Goal: Task Accomplishment & Management: Use online tool/utility

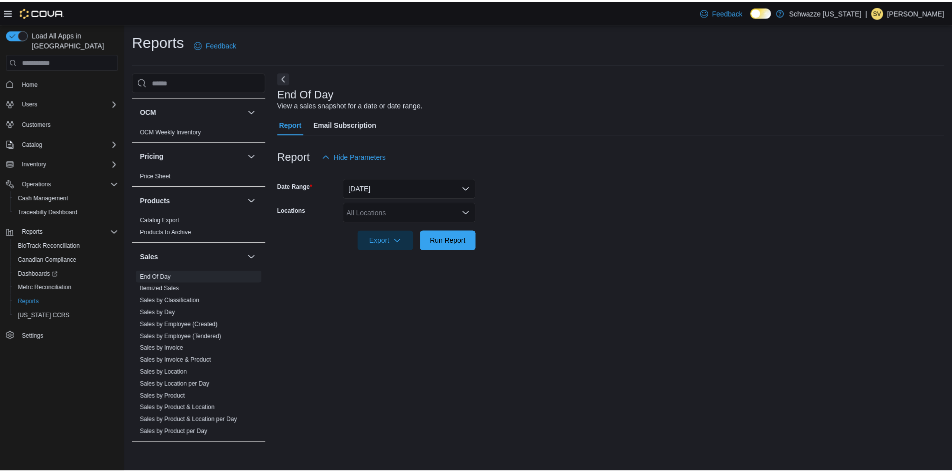
scroll to position [600, 0]
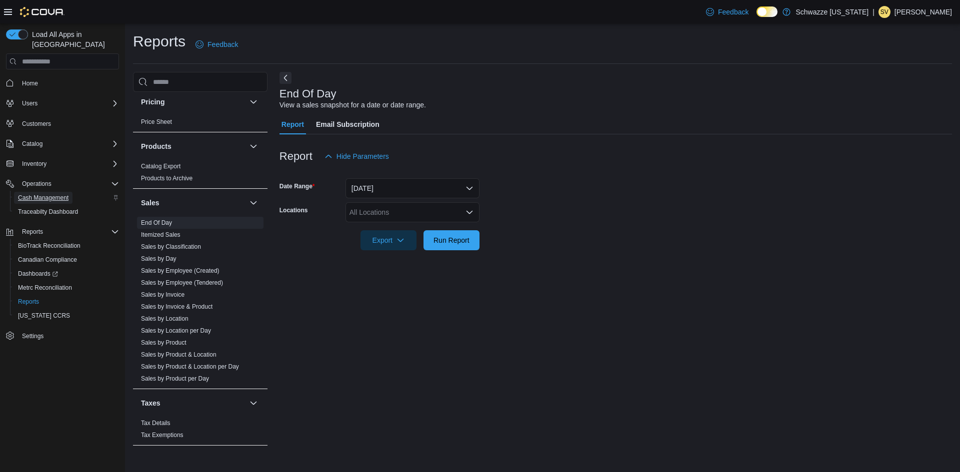
click at [46, 192] on span "Cash Management" at bounding box center [43, 198] width 50 height 12
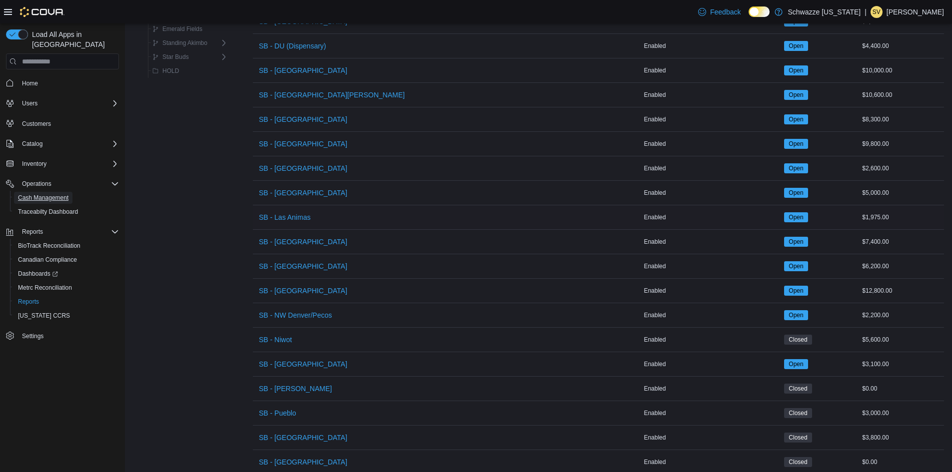
scroll to position [488, 0]
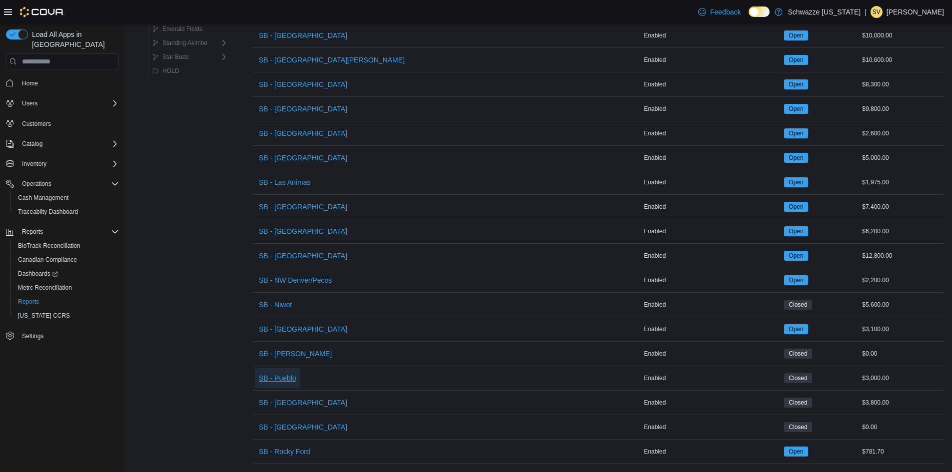
click at [293, 373] on span "SB - Pueblo" at bounding box center [277, 378] width 37 height 10
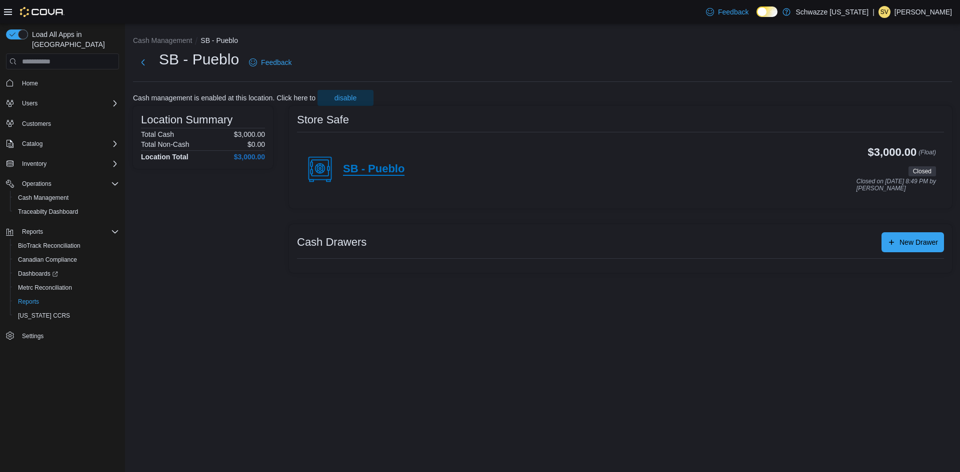
click at [382, 167] on h4 "SB - Pueblo" at bounding box center [373, 169] width 61 height 13
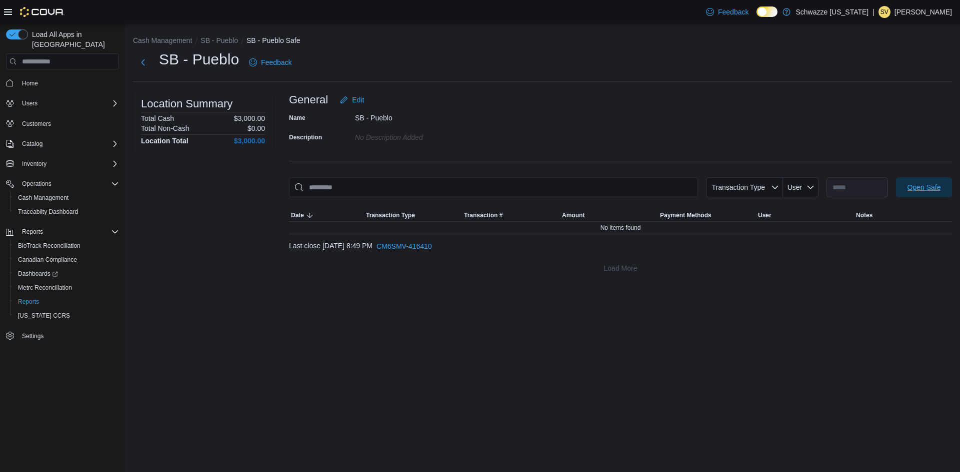
drag, startPoint x: 919, startPoint y: 186, endPoint x: 906, endPoint y: 178, distance: 15.1
click at [920, 186] on span "Open Safe" at bounding box center [923, 187] width 33 height 10
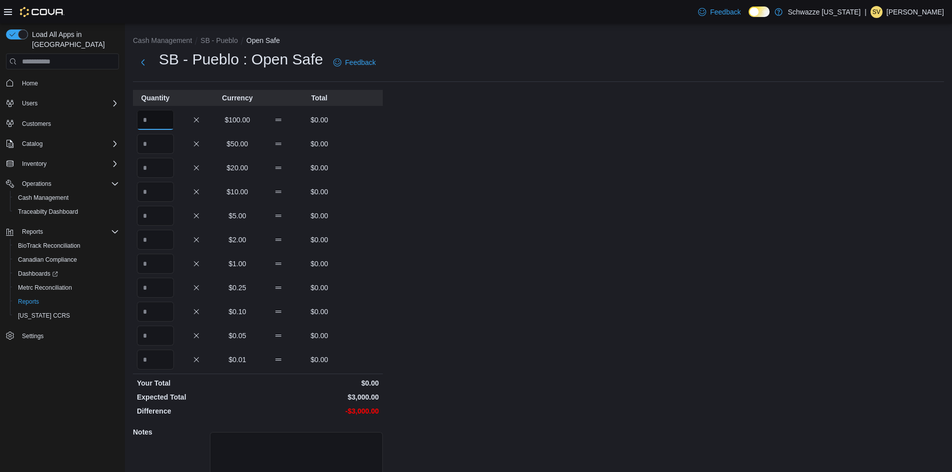
click at [169, 118] on input "Quantity" at bounding box center [155, 120] width 37 height 20
type input "**"
click at [765, 294] on div "Cash Management SB - Pueblo Open Safe SB - Pueblo : Open Safe Feedback Quantity…" at bounding box center [538, 283] width 827 height 521
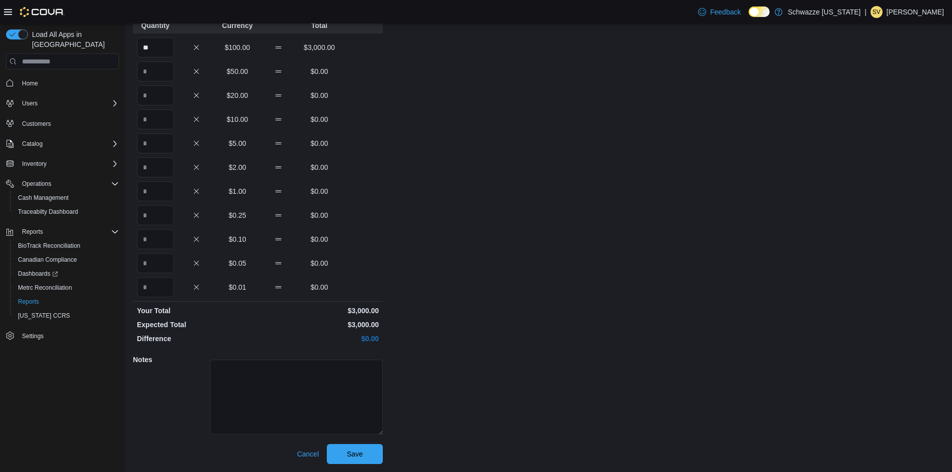
click at [363, 443] on div "Notes" at bounding box center [258, 396] width 250 height 96
click at [371, 452] on span "Save" at bounding box center [355, 454] width 44 height 20
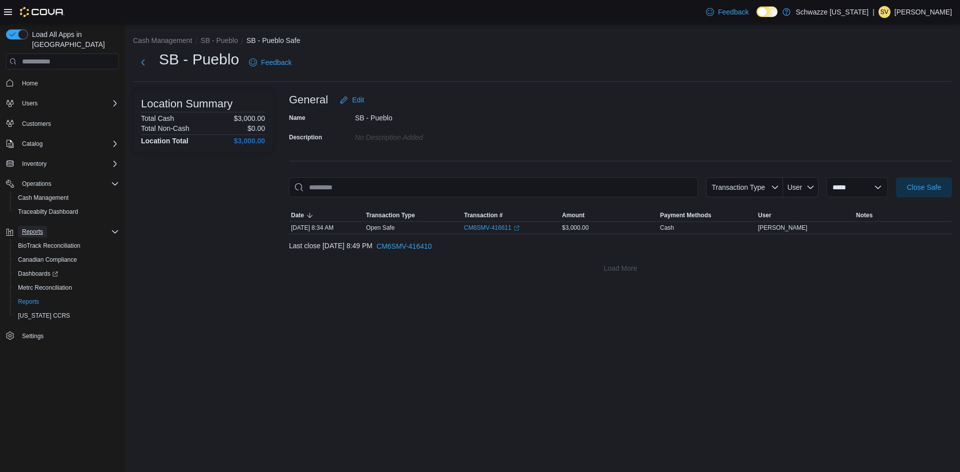
click at [33, 226] on span "Reports" at bounding box center [32, 232] width 21 height 12
click at [40, 227] on span "Reports" at bounding box center [32, 232] width 21 height 12
click at [34, 298] on button "Reports" at bounding box center [66, 302] width 113 height 14
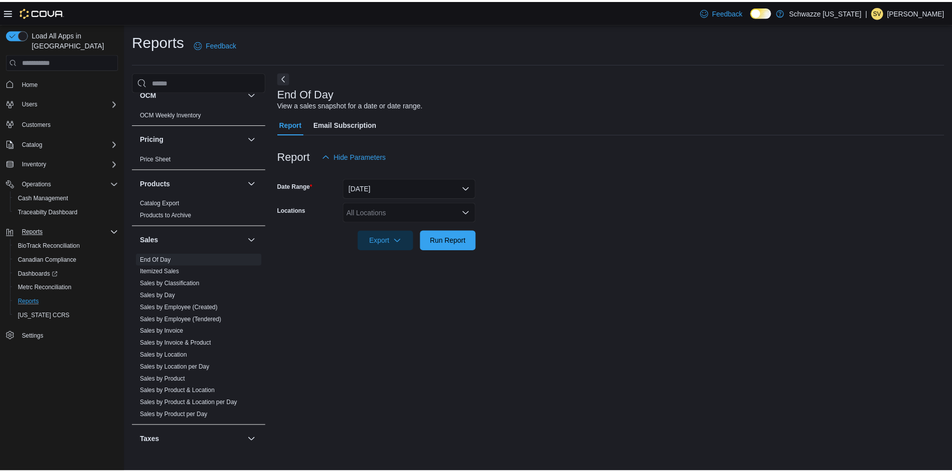
scroll to position [554, 0]
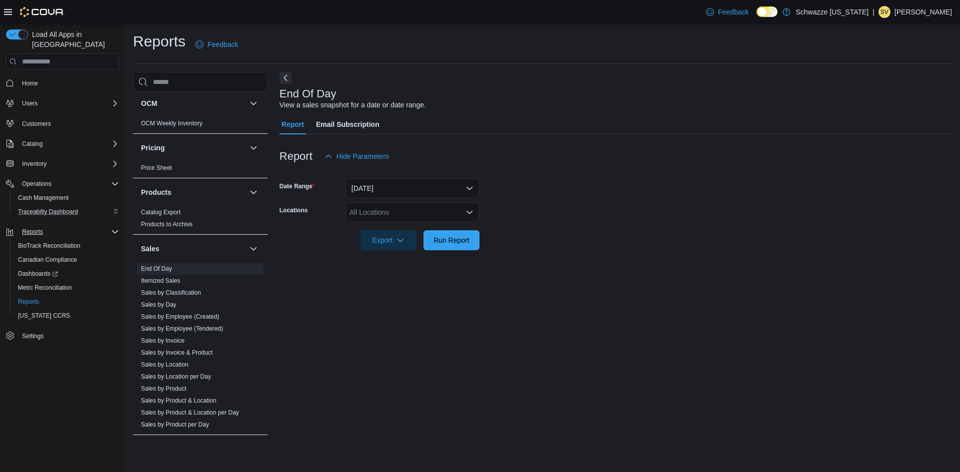
click at [89, 206] on div "Traceabilty Dashboard" at bounding box center [66, 212] width 105 height 12
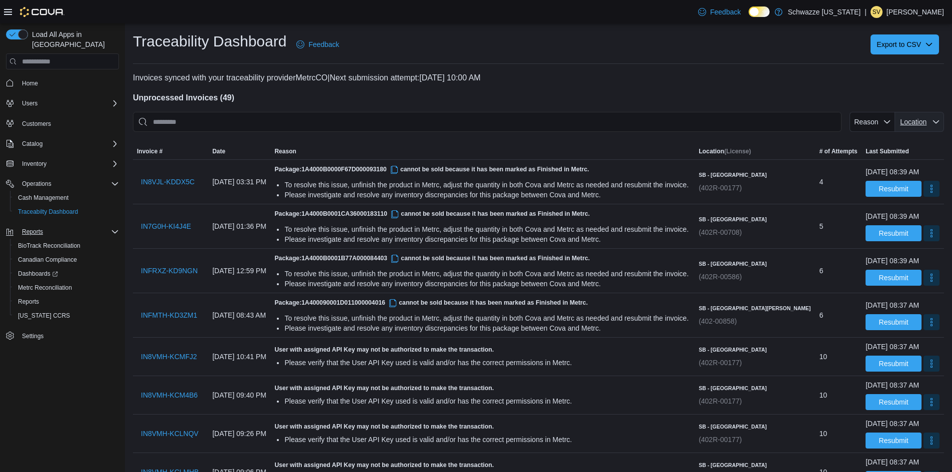
click at [927, 122] on span "Location" at bounding box center [913, 122] width 26 height 8
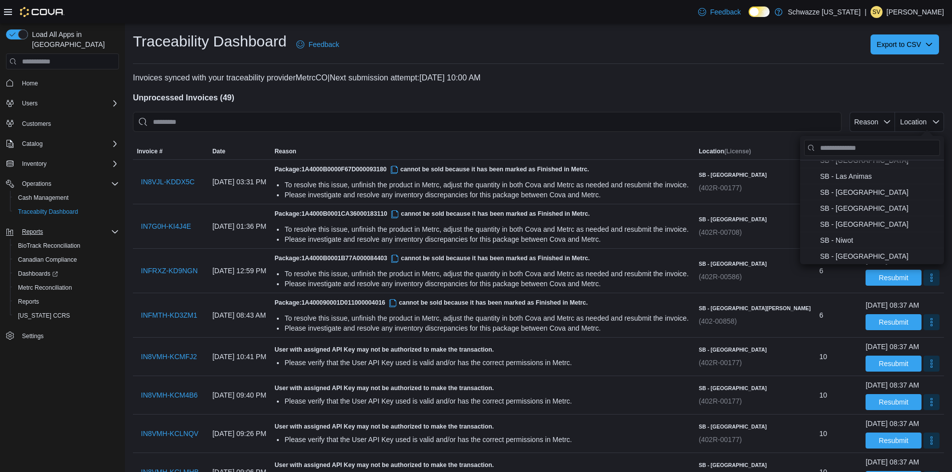
scroll to position [424, 0]
click at [878, 208] on span "SB - Pueblo . To check this option, press Enter." at bounding box center [879, 208] width 118 height 12
type input "**********"
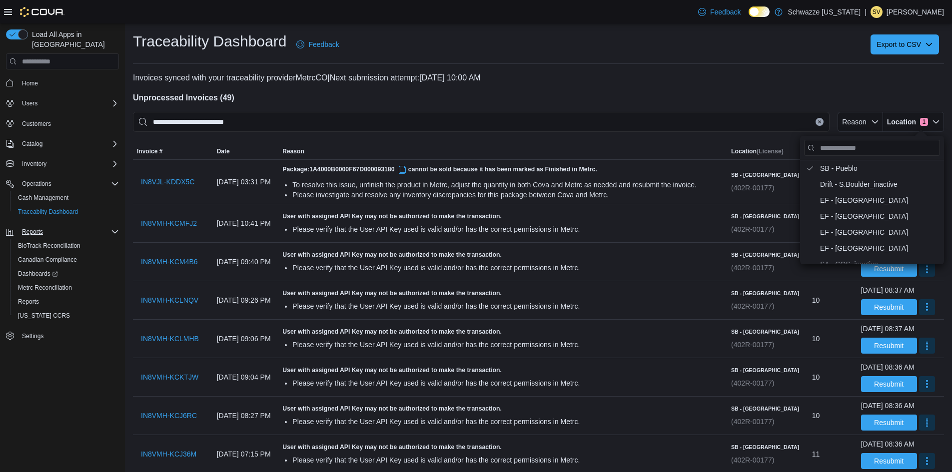
click at [619, 103] on h4 "Unprocessed Invoices ( 49 )" at bounding box center [538, 98] width 811 height 12
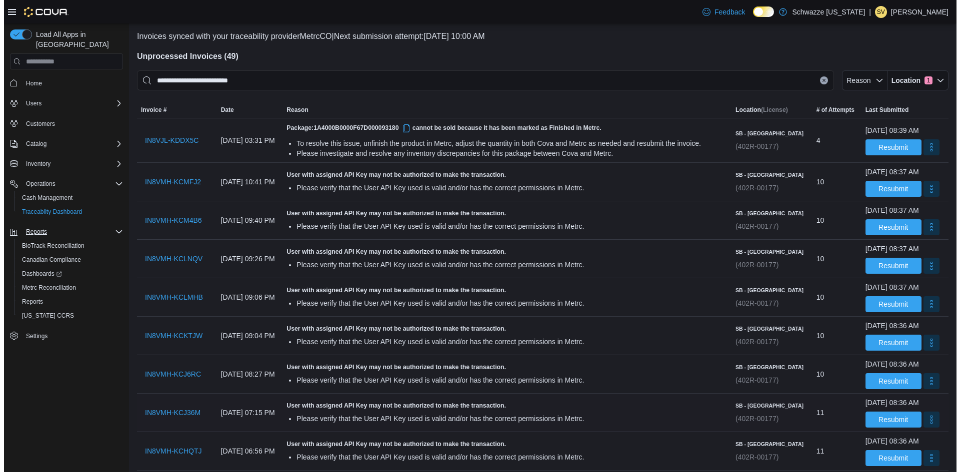
scroll to position [0, 0]
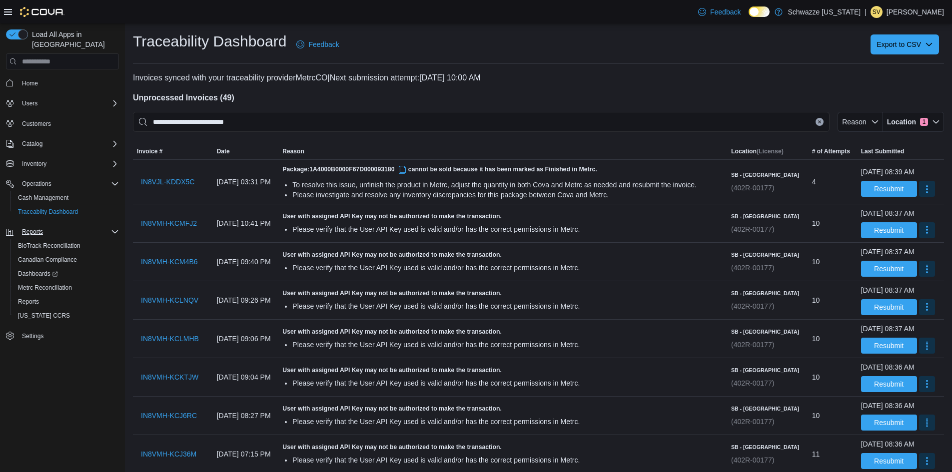
click at [699, 86] on div at bounding box center [538, 88] width 811 height 8
drag, startPoint x: 50, startPoint y: 293, endPoint x: 50, endPoint y: 286, distance: 7.5
click at [49, 296] on div "Reports" at bounding box center [66, 302] width 105 height 12
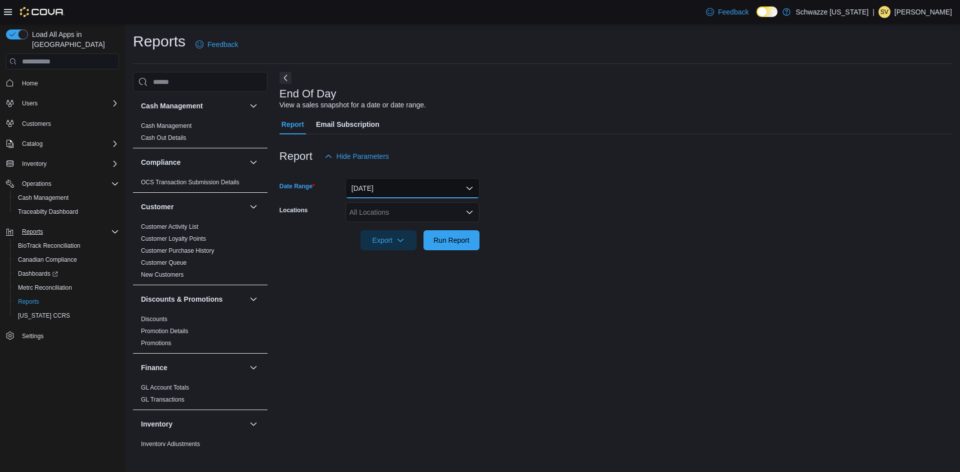
click at [404, 183] on button "[DATE]" at bounding box center [412, 188] width 134 height 20
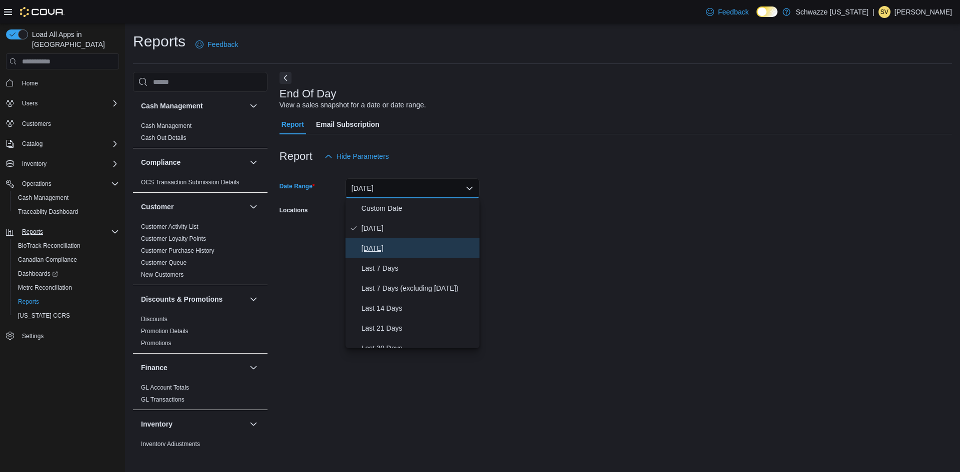
click at [383, 251] on span "[DATE]" at bounding box center [418, 248] width 114 height 12
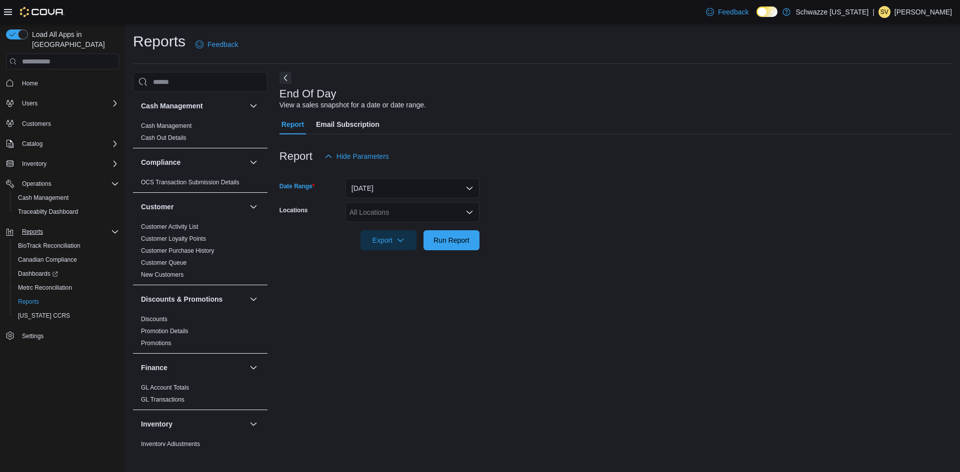
click at [394, 202] on form "Date Range [DATE] Locations All Locations Export Run Report" at bounding box center [615, 208] width 672 height 84
click at [396, 217] on div "All Locations" at bounding box center [412, 212] width 134 height 20
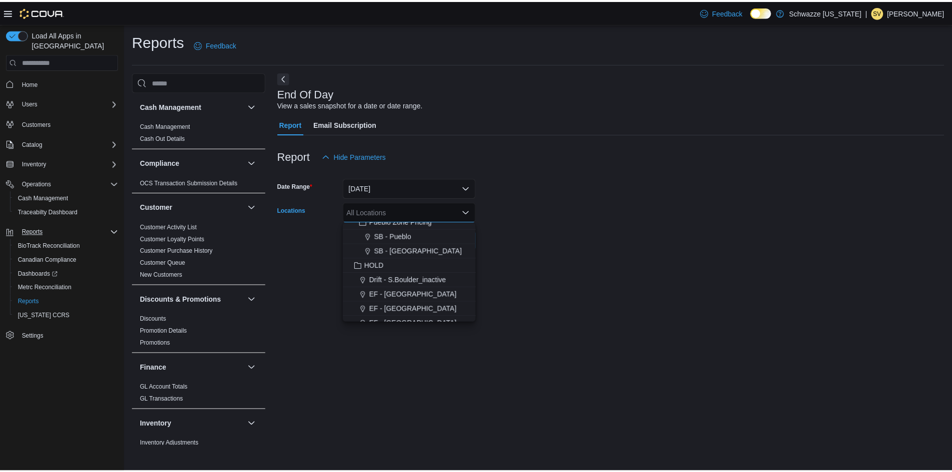
scroll to position [400, 0]
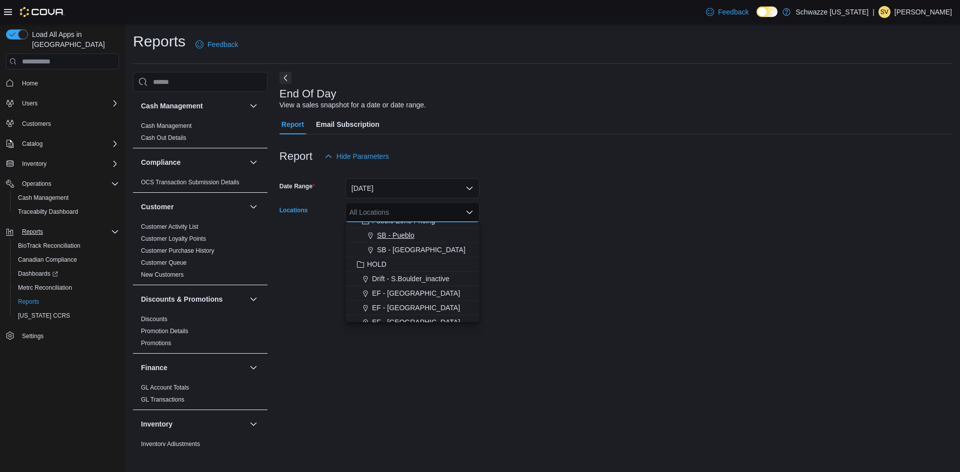
click at [401, 230] on button "SB - Pueblo" at bounding box center [412, 235] width 134 height 14
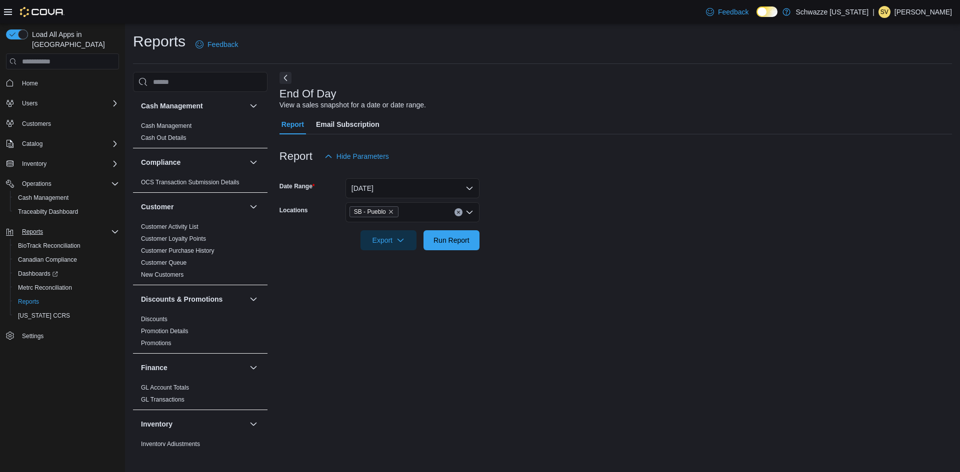
click at [569, 279] on div "End Of Day View a sales snapshot for a date or date range. Report Email Subscri…" at bounding box center [615, 259] width 672 height 374
click at [460, 239] on span "Run Report" at bounding box center [451, 240] width 36 height 10
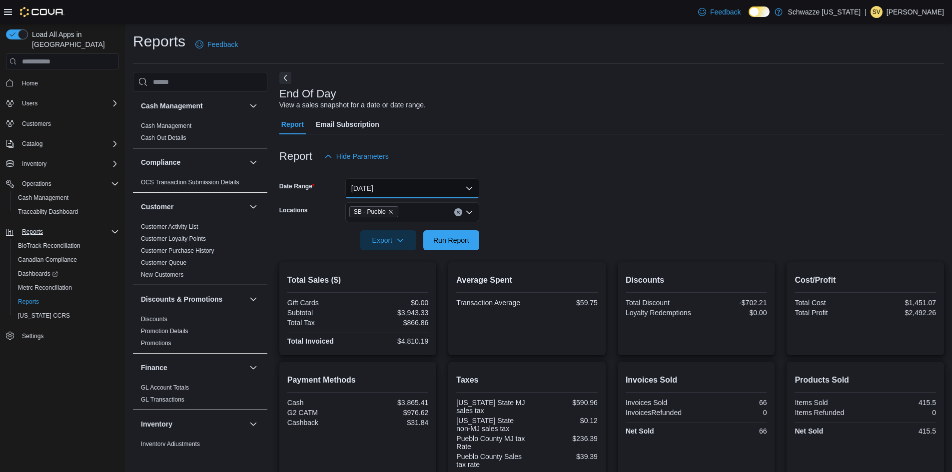
click at [404, 196] on button "[DATE]" at bounding box center [412, 188] width 134 height 20
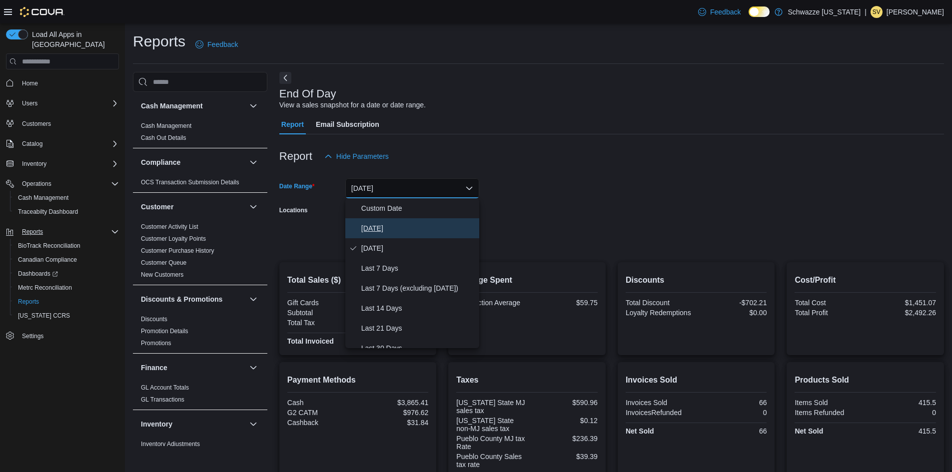
click at [390, 235] on button "[DATE]" at bounding box center [412, 228] width 134 height 20
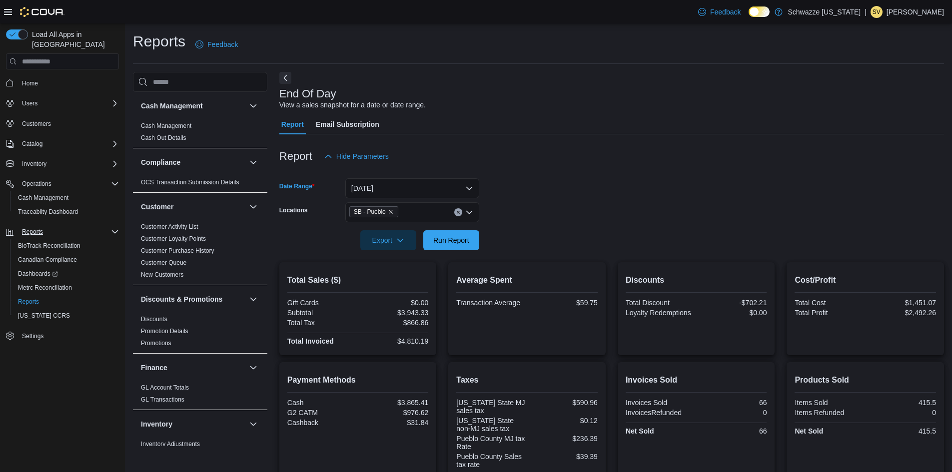
click at [505, 168] on div at bounding box center [611, 172] width 665 height 12
click at [458, 236] on span "Run Report" at bounding box center [451, 240] width 36 height 10
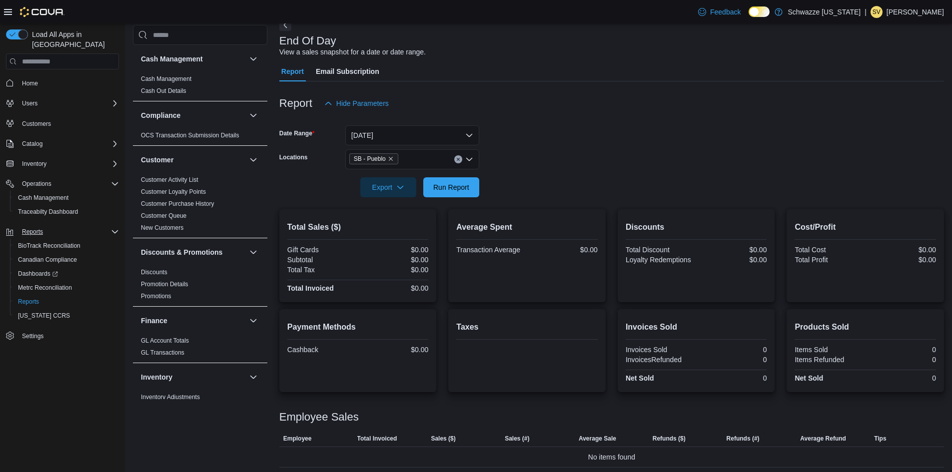
scroll to position [56, 0]
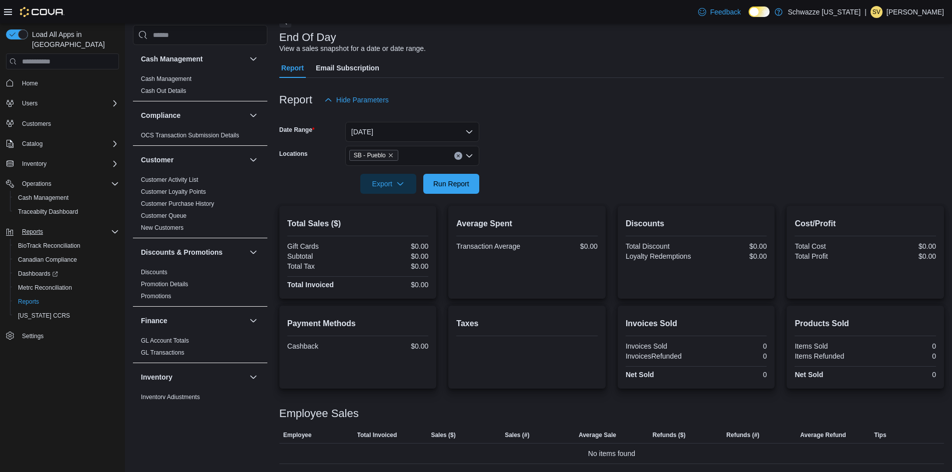
drag, startPoint x: 581, startPoint y: 114, endPoint x: 558, endPoint y: 98, distance: 27.3
click at [580, 114] on div at bounding box center [611, 116] width 665 height 12
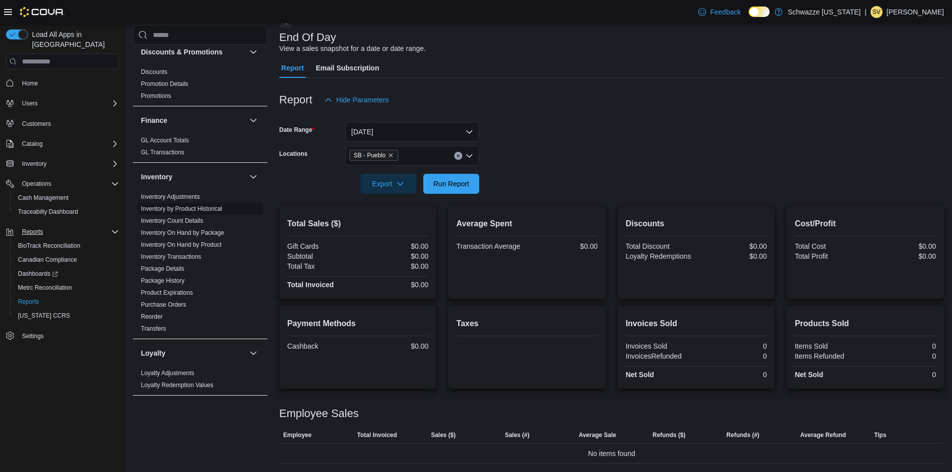
scroll to position [200, 0]
click at [211, 231] on link "Inventory On Hand by Package" at bounding box center [182, 233] width 83 height 7
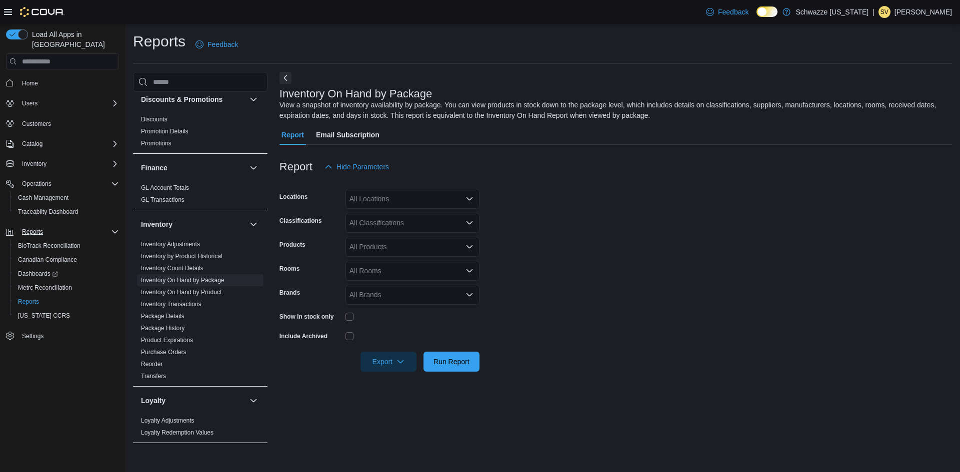
click at [567, 225] on form "Locations All Locations Classifications All Classifications Products All Produc…" at bounding box center [615, 274] width 672 height 195
click at [449, 199] on div "All Locations" at bounding box center [412, 199] width 134 height 20
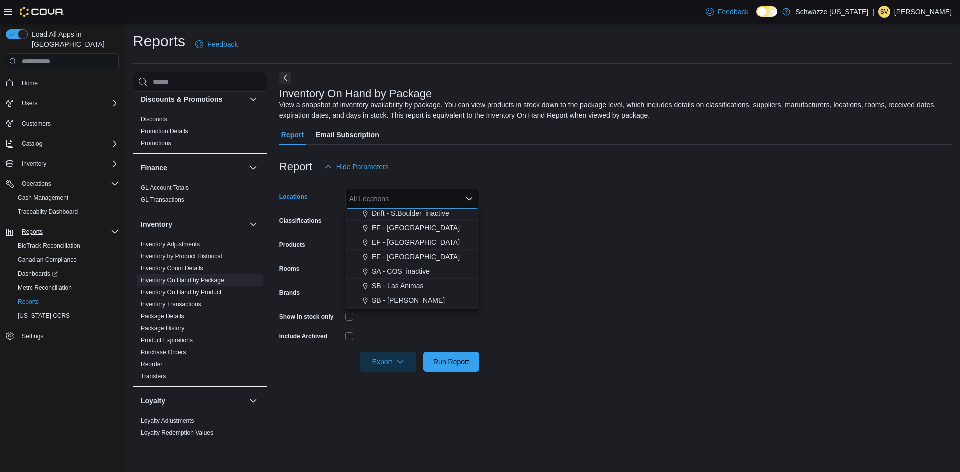
scroll to position [380, 0]
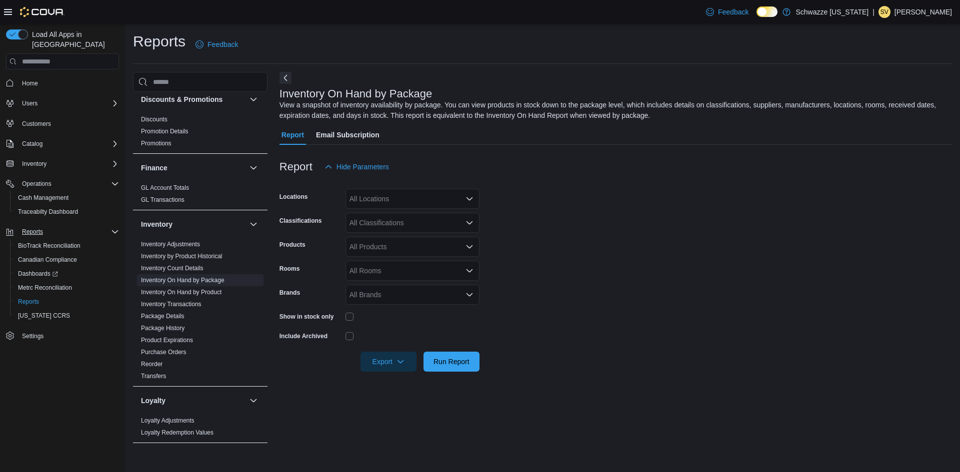
click at [544, 227] on form "Locations All Locations Classifications All Classifications Products All Produc…" at bounding box center [615, 274] width 672 height 195
click at [399, 196] on div "All Locations" at bounding box center [412, 199] width 134 height 20
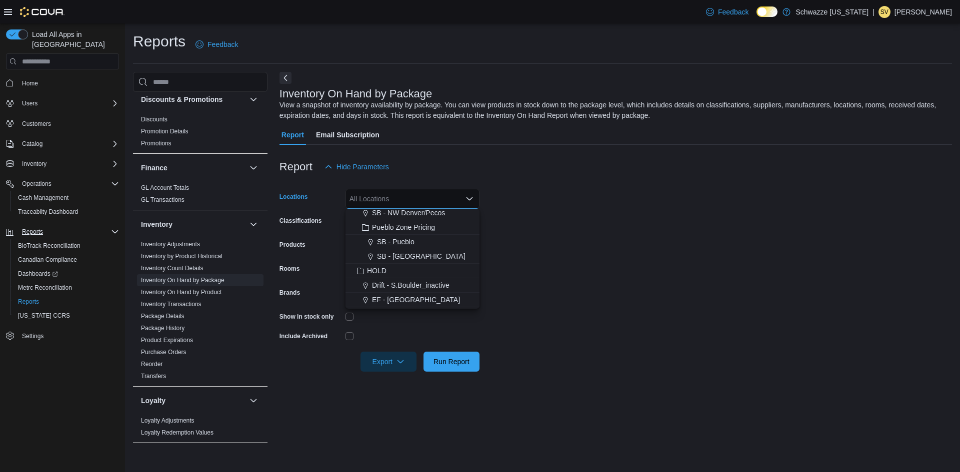
click at [419, 242] on div "SB - Pueblo" at bounding box center [412, 242] width 122 height 10
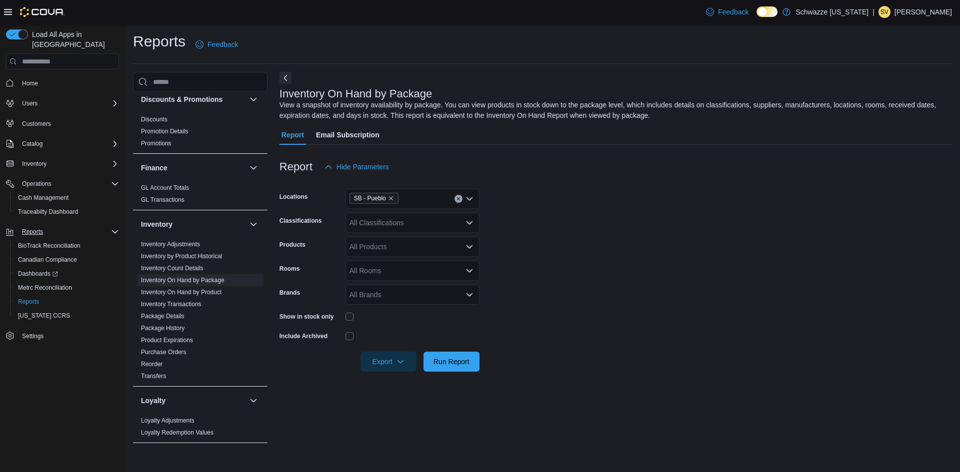
click at [595, 247] on form "Locations SB - Pueblo Classifications All Classifications Products All Products…" at bounding box center [615, 274] width 672 height 195
click at [546, 275] on form "Locations SB - Pueblo Classifications All Classifications Products All Products…" at bounding box center [615, 274] width 672 height 195
click at [646, 250] on form "Locations SB - Pueblo Classifications All Classifications Products All Products…" at bounding box center [615, 274] width 672 height 195
click at [471, 224] on icon "Open list of options" at bounding box center [469, 223] width 8 height 8
drag, startPoint x: 532, startPoint y: 259, endPoint x: 461, endPoint y: 159, distance: 122.7
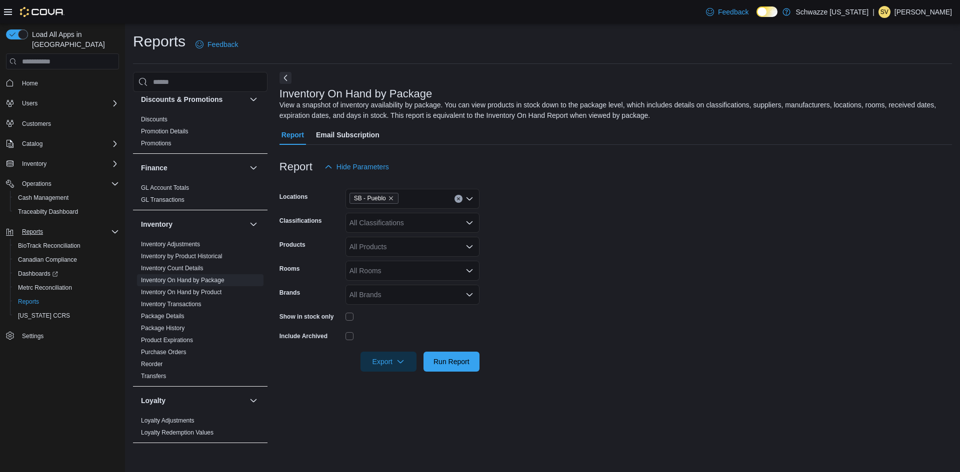
click at [532, 259] on form "Locations SB - Pueblo Classifications All Classifications Products All Products…" at bounding box center [615, 274] width 672 height 195
click at [396, 217] on div "All Classifications" at bounding box center [412, 223] width 134 height 20
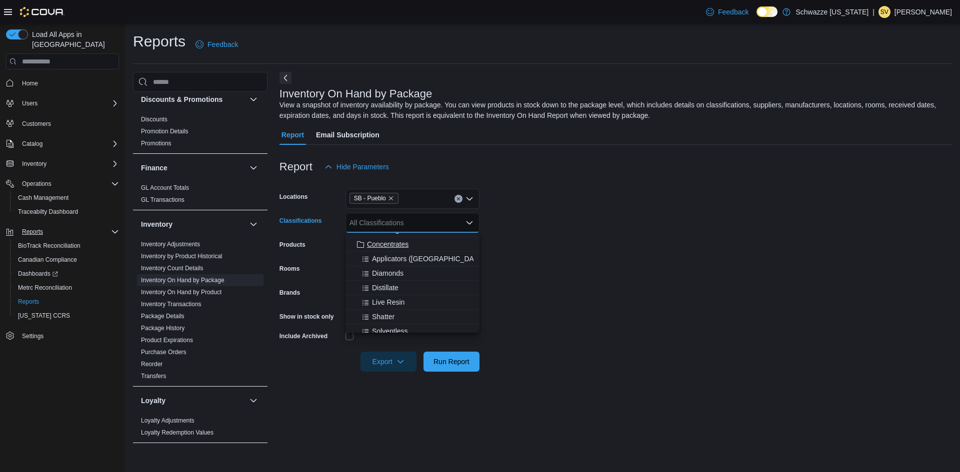
click at [423, 241] on div "Concentrates" at bounding box center [412, 244] width 122 height 10
click at [549, 263] on form "Locations SB - Pueblo Classifications Concentrates Combo box. Selected. Concent…" at bounding box center [615, 274] width 672 height 195
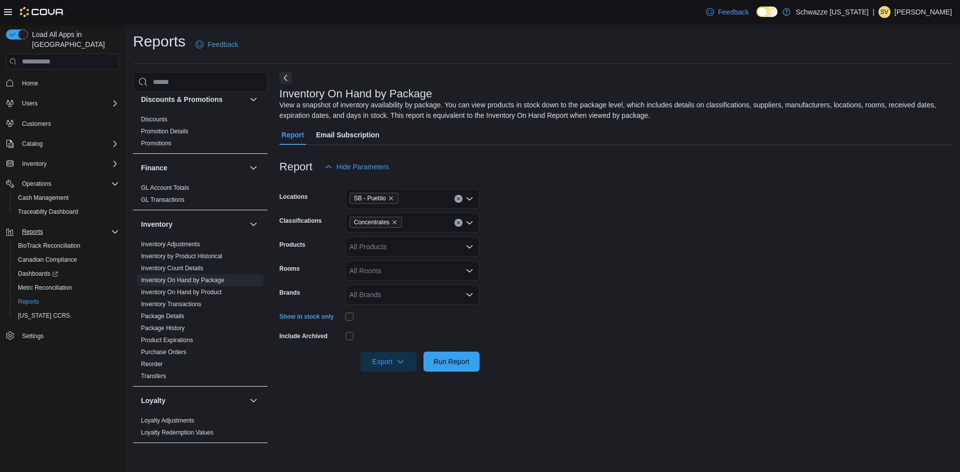
click at [553, 312] on form "Locations SB - Pueblo Classifications Concentrates Products All Products Rooms …" at bounding box center [615, 274] width 672 height 195
click at [397, 362] on icon "button" at bounding box center [400, 361] width 8 height 8
click at [391, 380] on span "Export to Excel" at bounding box center [389, 382] width 45 height 8
click at [604, 202] on form "Locations SB - Pueblo Classifications Concentrates Products All Products Rooms …" at bounding box center [615, 274] width 672 height 195
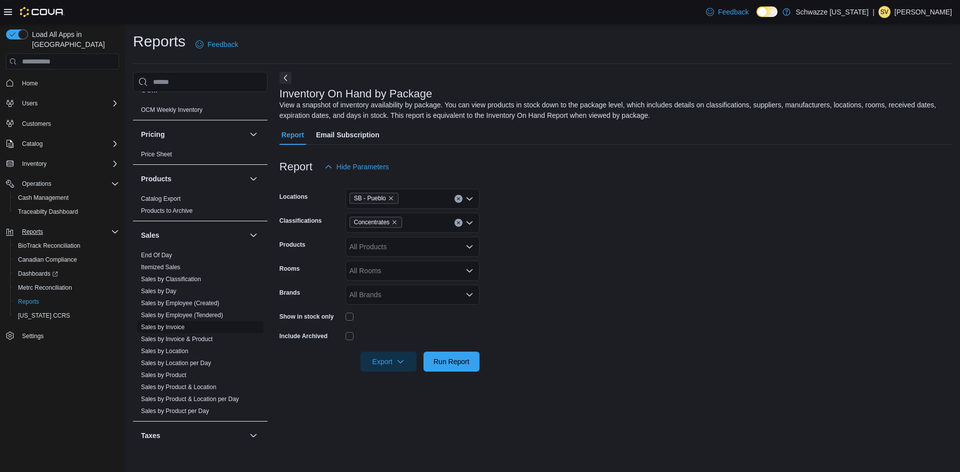
scroll to position [600, 0]
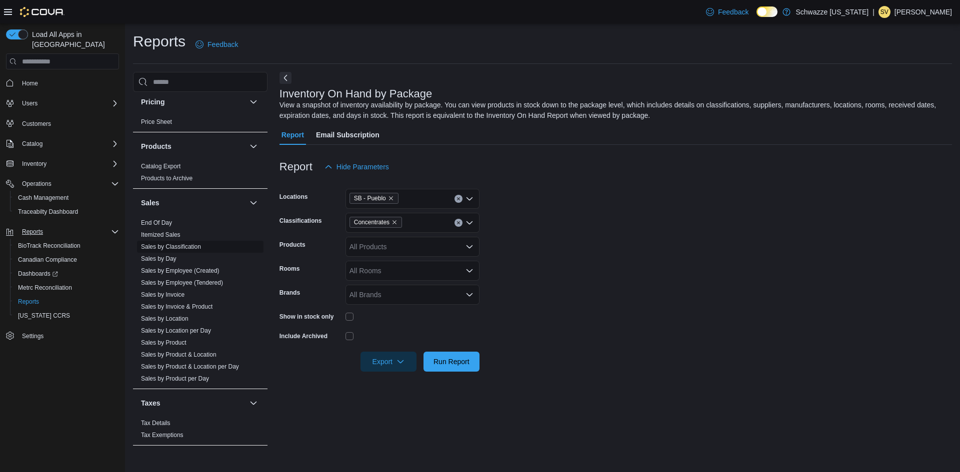
drag, startPoint x: 163, startPoint y: 221, endPoint x: 201, endPoint y: 241, distance: 42.9
click at [163, 221] on link "End Of Day" at bounding box center [156, 222] width 31 height 7
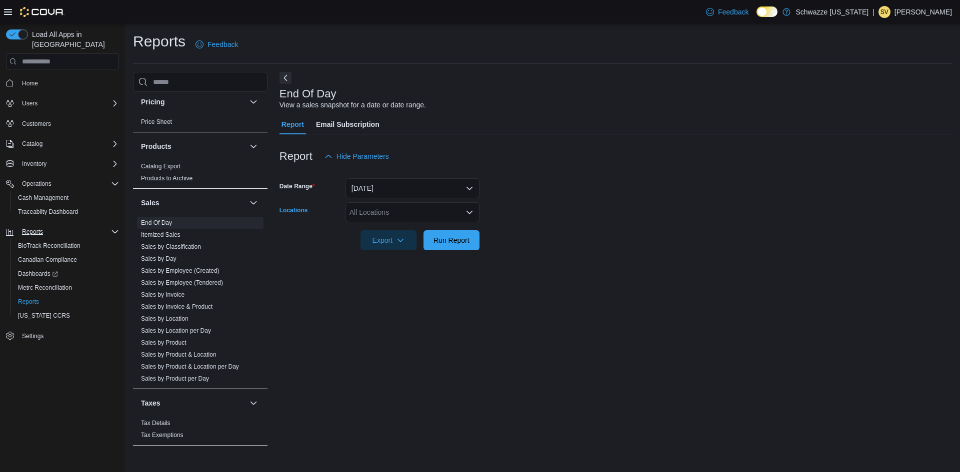
click at [392, 211] on div "All Locations" at bounding box center [412, 212] width 134 height 20
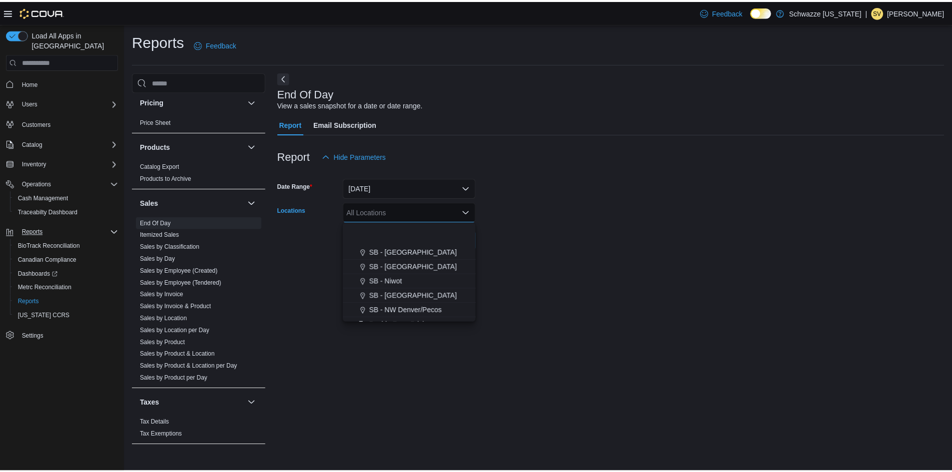
scroll to position [350, 0]
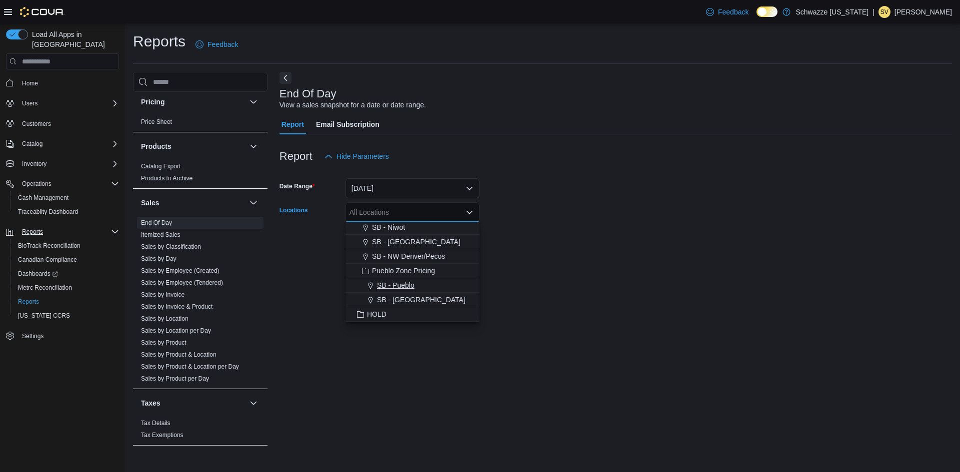
click at [402, 284] on span "SB - Pueblo" at bounding box center [395, 285] width 37 height 10
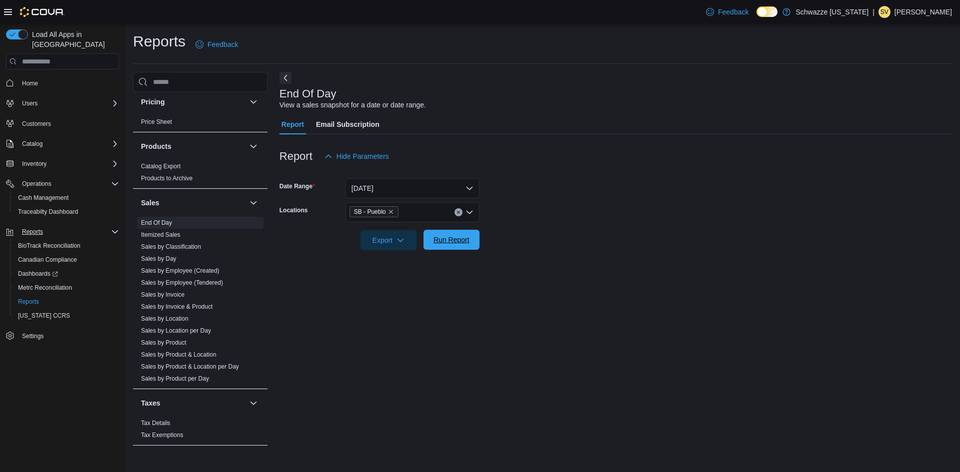
drag, startPoint x: 543, startPoint y: 269, endPoint x: 464, endPoint y: 245, distance: 82.4
click at [543, 268] on div "End Of Day View a sales snapshot for a date or date range. Report Email Subscri…" at bounding box center [615, 259] width 672 height 374
click at [454, 233] on span "Run Report" at bounding box center [451, 240] width 44 height 20
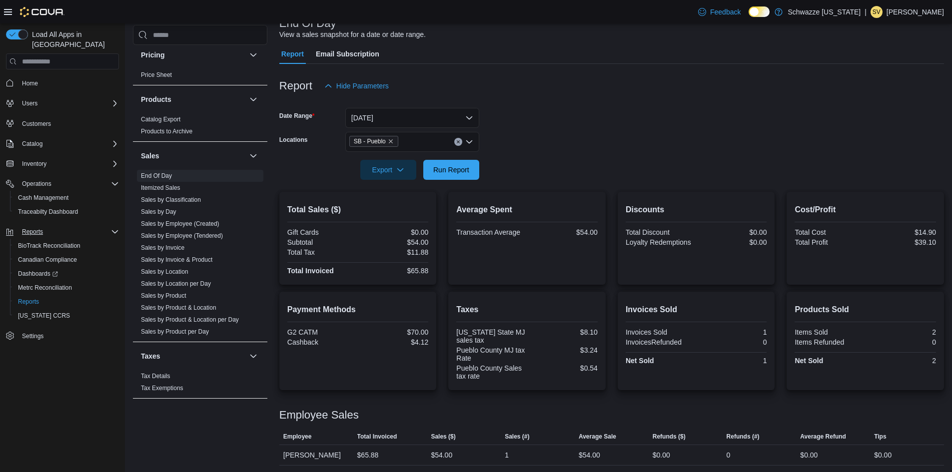
scroll to position [72, 0]
click at [461, 177] on span "Run Report" at bounding box center [451, 168] width 44 height 20
